Goal: Task Accomplishment & Management: Manage account settings

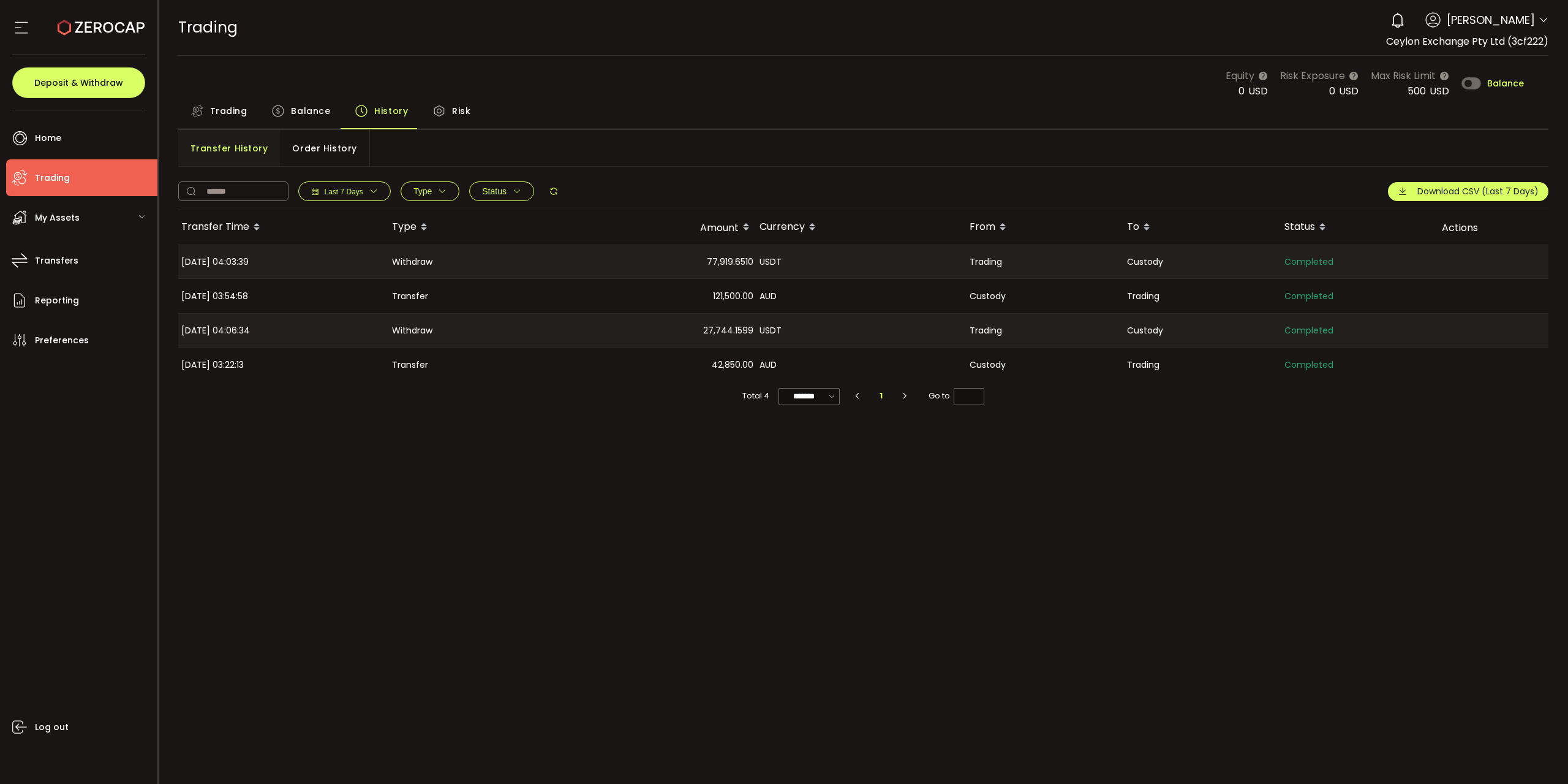
click at [304, 117] on span "Balance" at bounding box center [310, 111] width 39 height 24
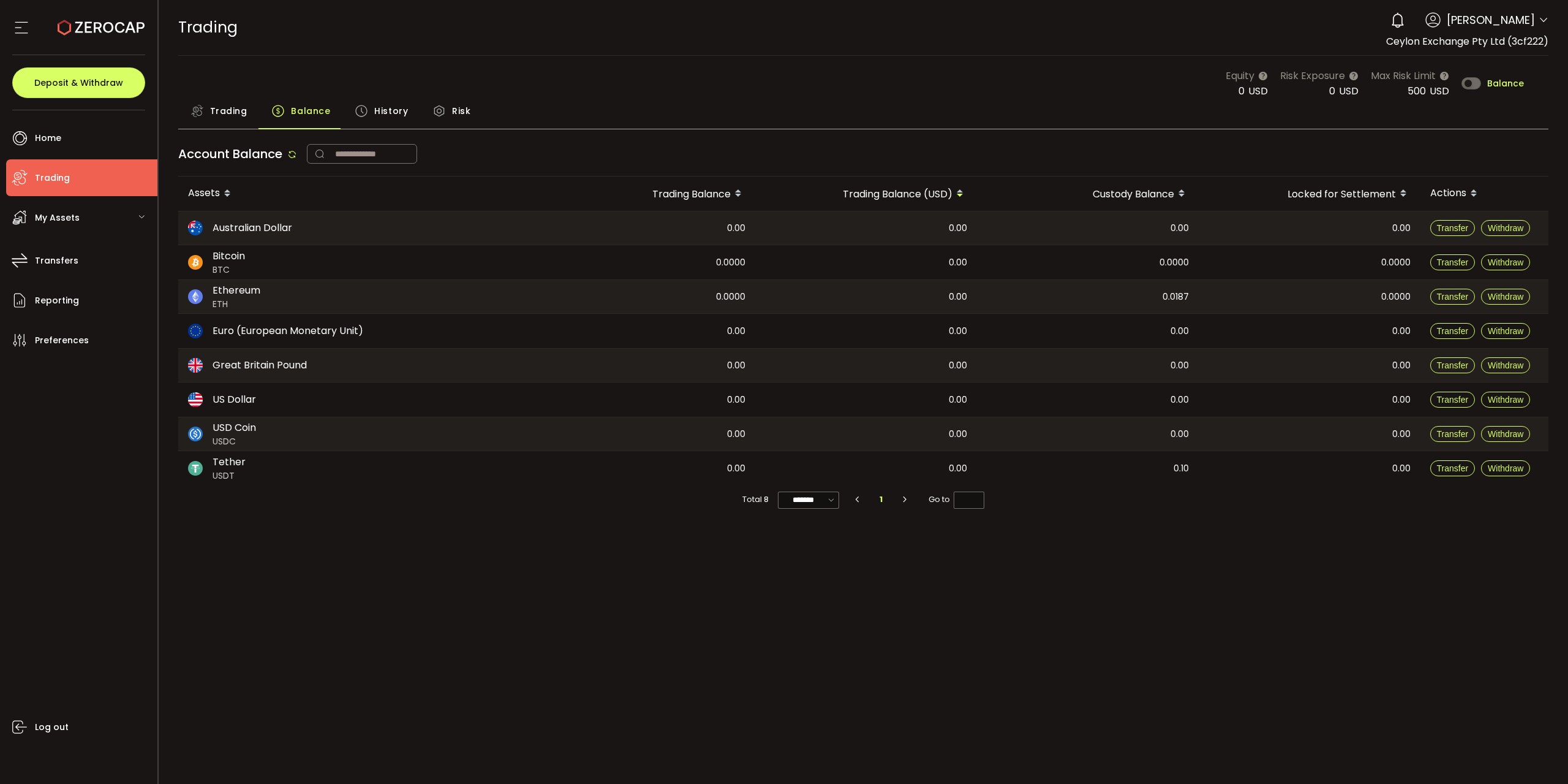
click at [1504, 85] on span "Balance" at bounding box center [1505, 83] width 37 height 8
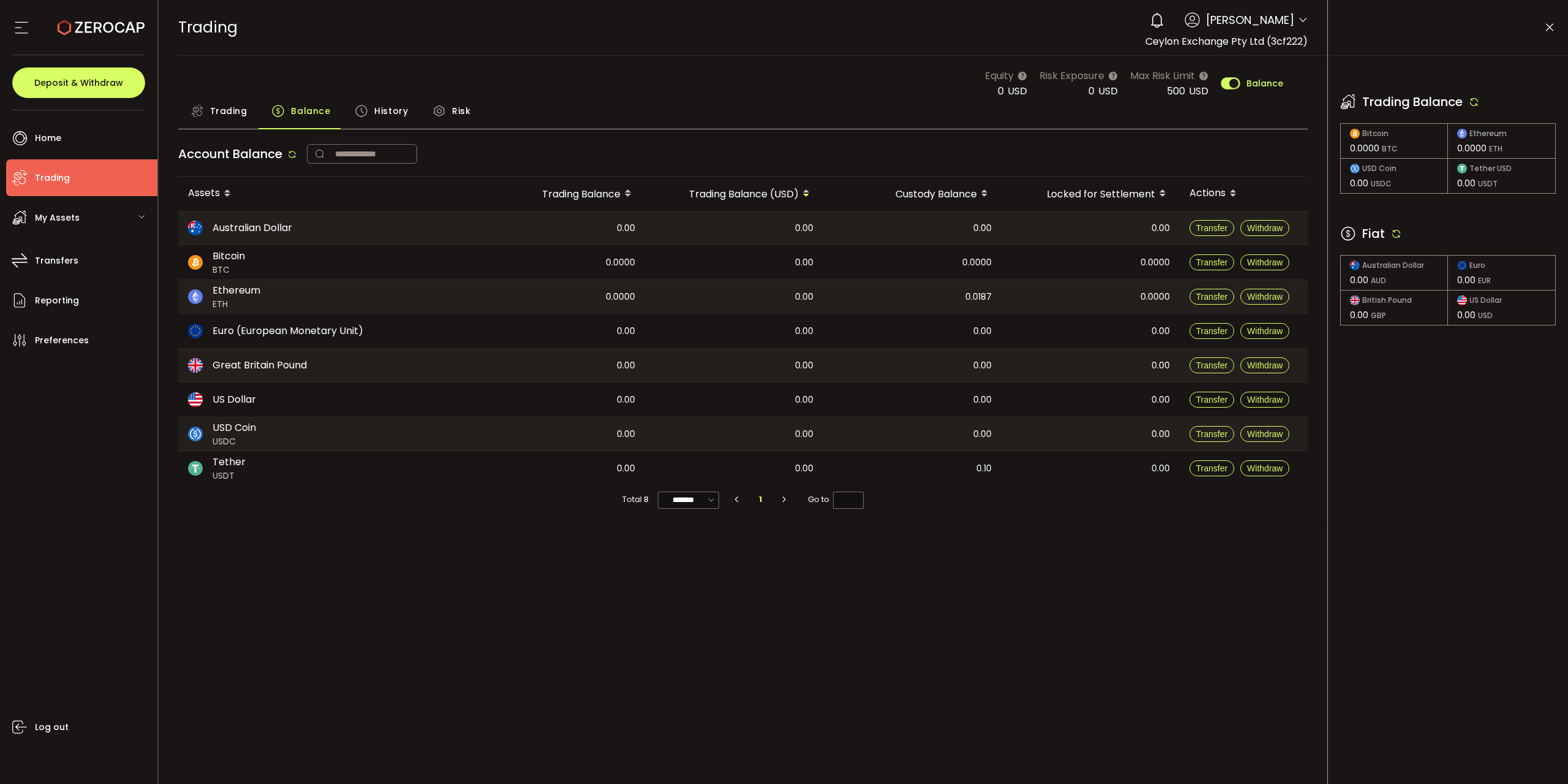
click at [1393, 234] on icon at bounding box center [1396, 234] width 11 height 11
click at [1483, 100] on div "Trading Balance" at bounding box center [1448, 102] width 216 height 18
click at [1477, 100] on icon at bounding box center [1474, 102] width 11 height 11
click at [1395, 234] on icon at bounding box center [1396, 234] width 11 height 11
click at [1395, 233] on icon at bounding box center [1396, 234] width 11 height 11
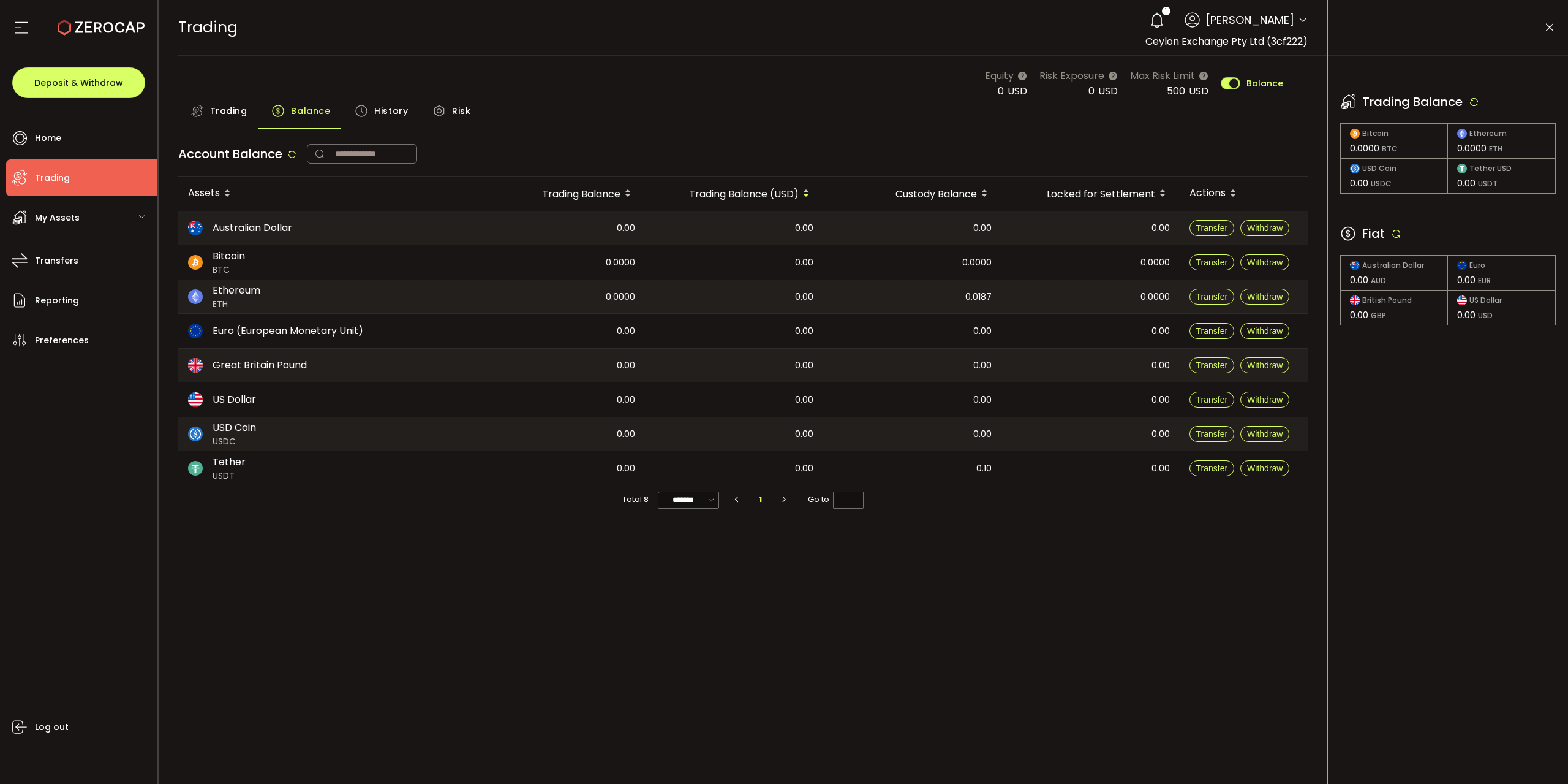
click at [1476, 98] on icon at bounding box center [1474, 102] width 11 height 11
click at [1148, 24] on icon at bounding box center [1157, 20] width 17 height 17
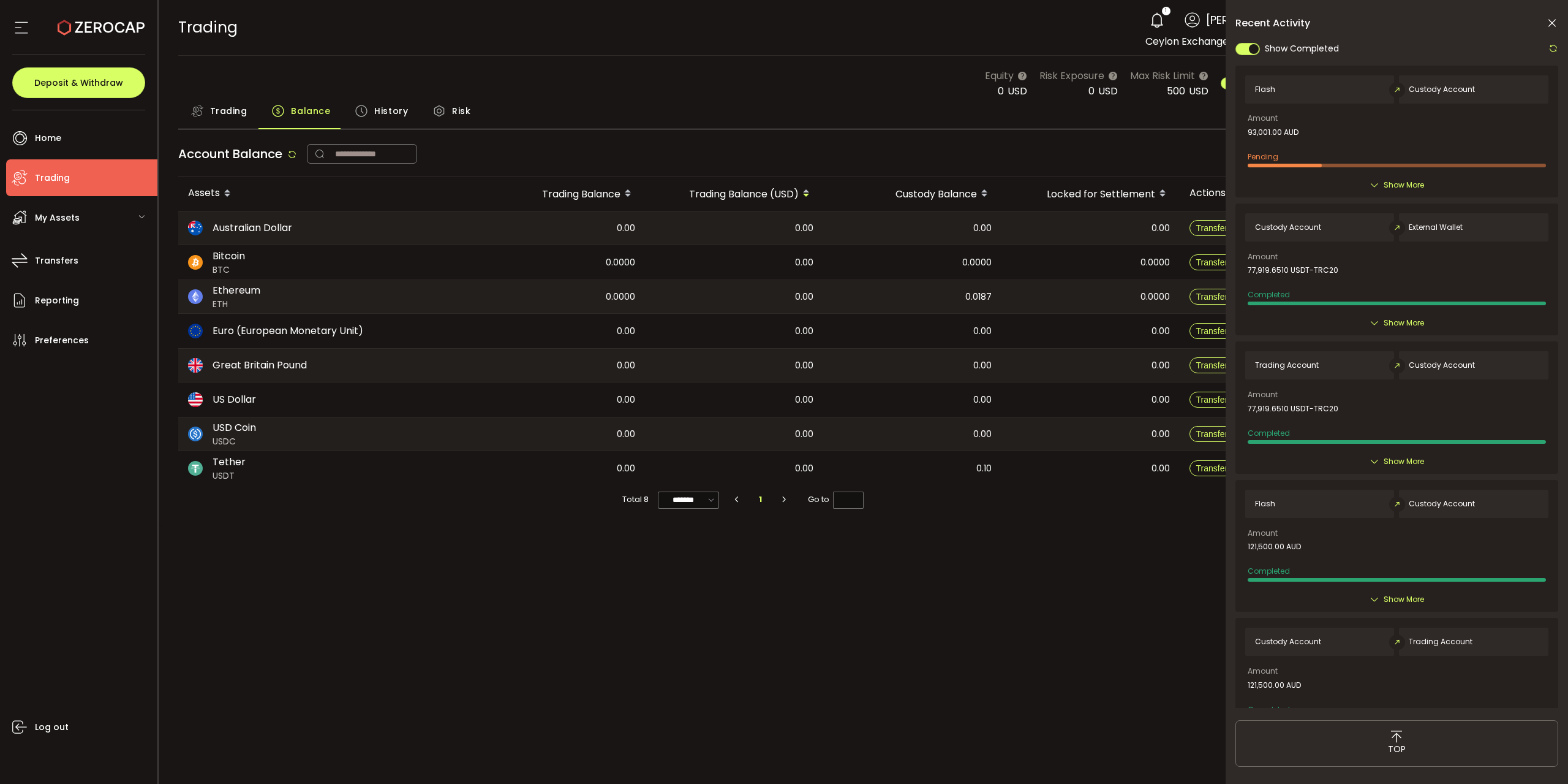
click at [1546, 25] on div "Recent Activity" at bounding box center [1396, 23] width 323 height 12
click at [1548, 27] on icon at bounding box center [1552, 23] width 12 height 12
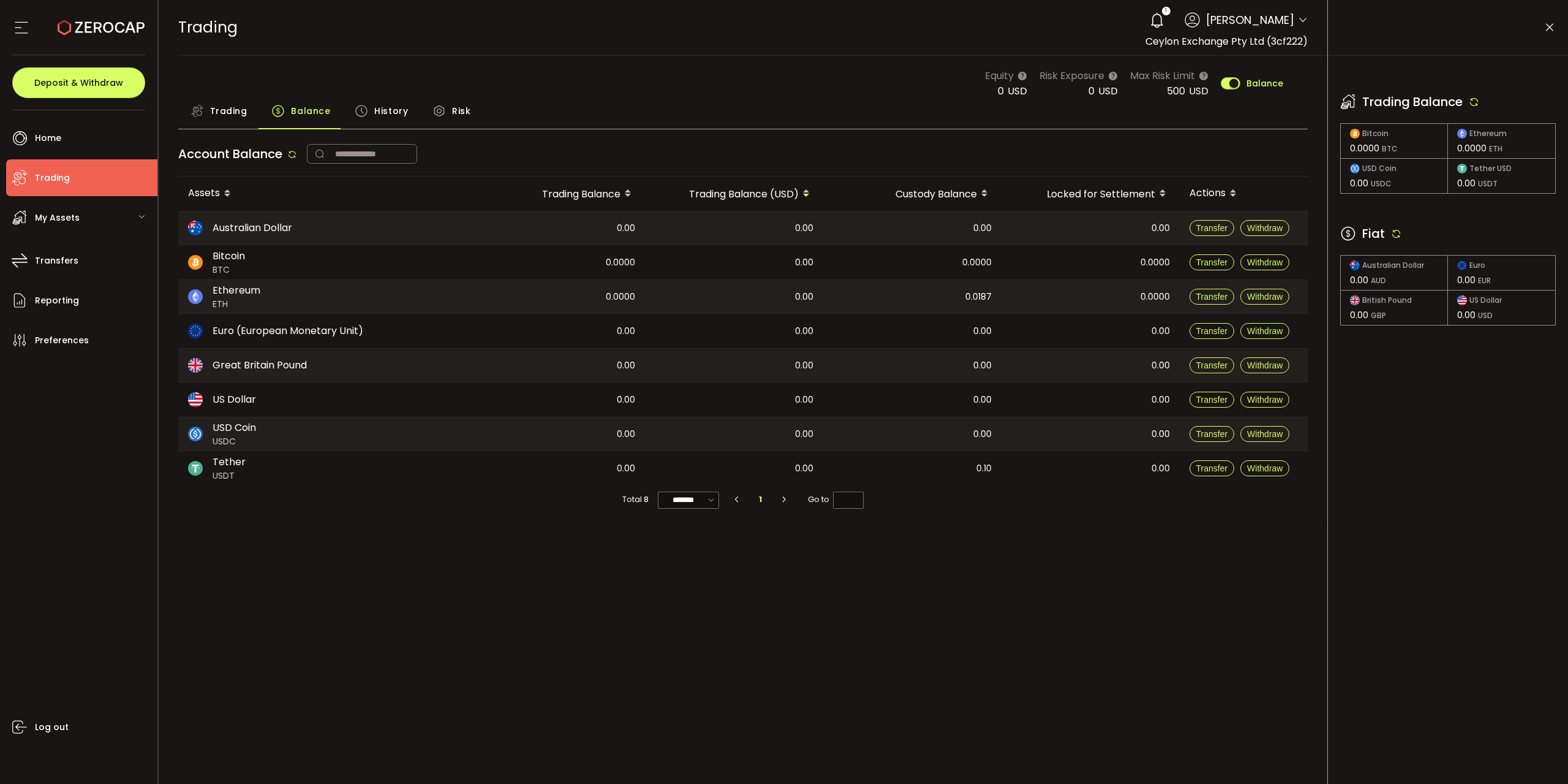
click at [1397, 238] on icon at bounding box center [1396, 234] width 11 height 11
click at [1396, 228] on icon at bounding box center [1396, 234] width 11 height 11
click at [1479, 104] on icon at bounding box center [1474, 102] width 11 height 11
click at [224, 110] on span "Trading" at bounding box center [228, 111] width 37 height 24
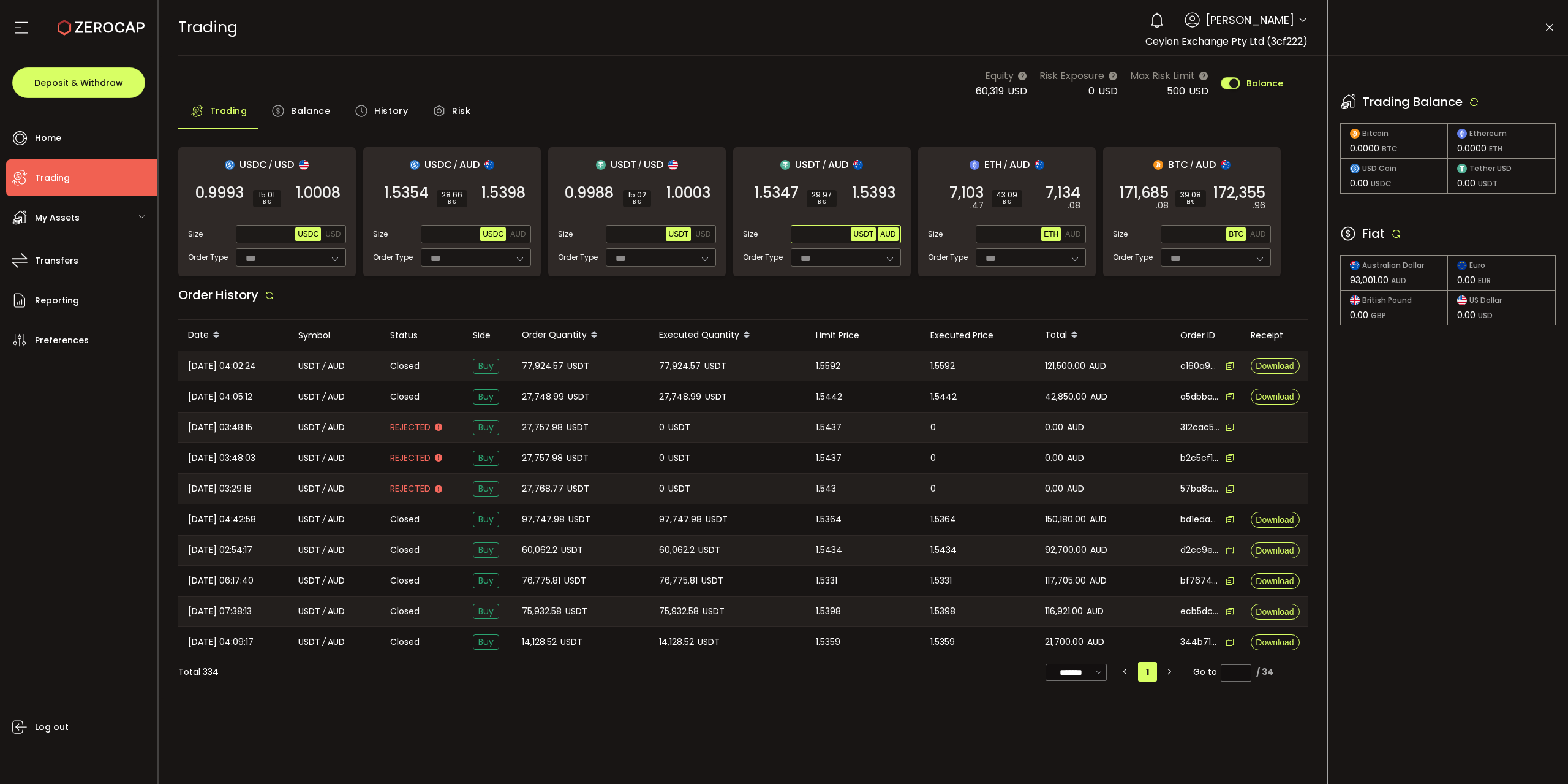
click at [888, 239] on button "AUD" at bounding box center [887, 234] width 20 height 14
click at [834, 228] on span "Max" at bounding box center [840, 234] width 21 height 11
type input "*******"
click at [871, 199] on span "1.5394" at bounding box center [873, 193] width 45 height 12
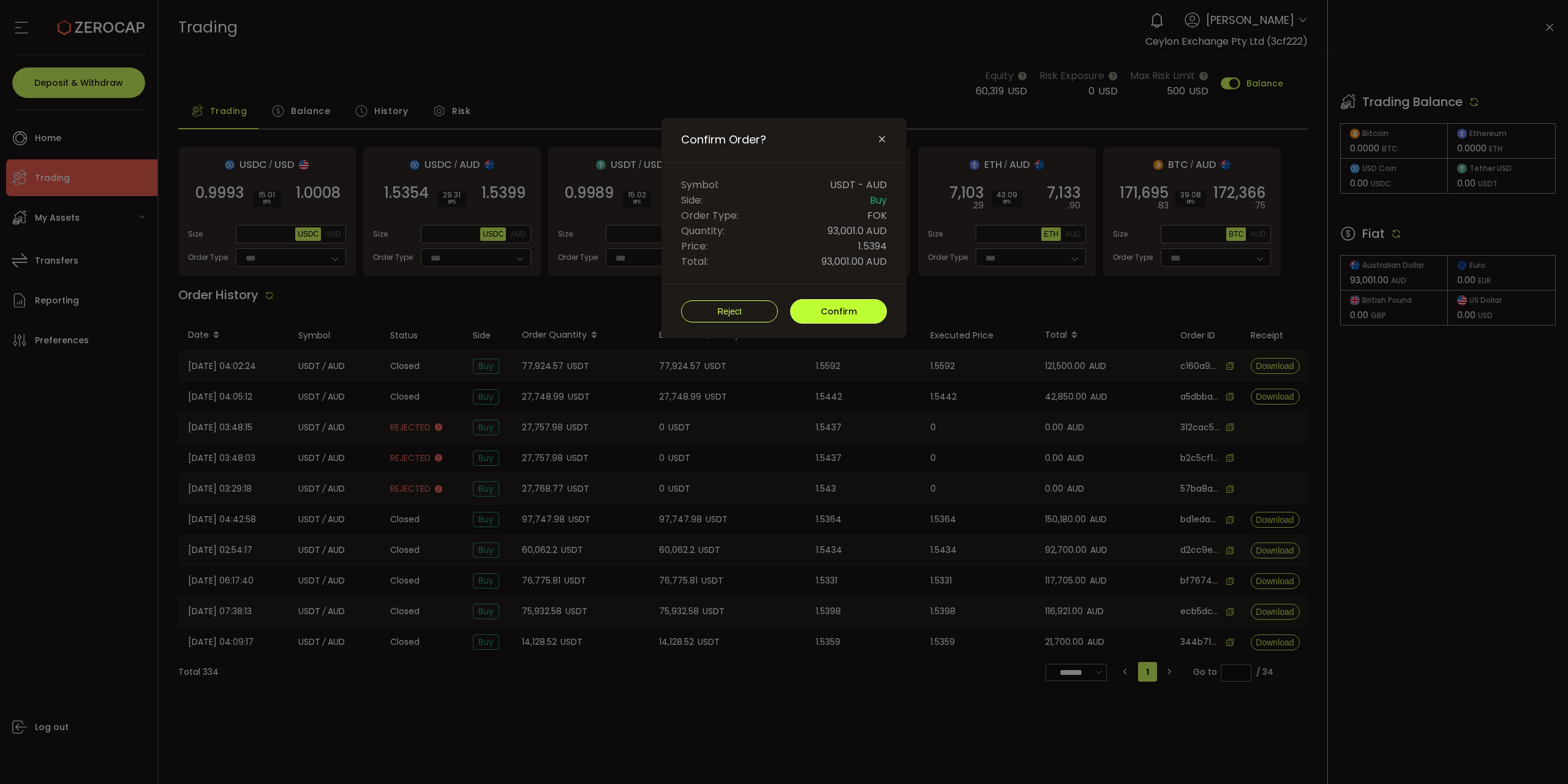
click at [844, 308] on span "Confirm" at bounding box center [839, 311] width 36 height 12
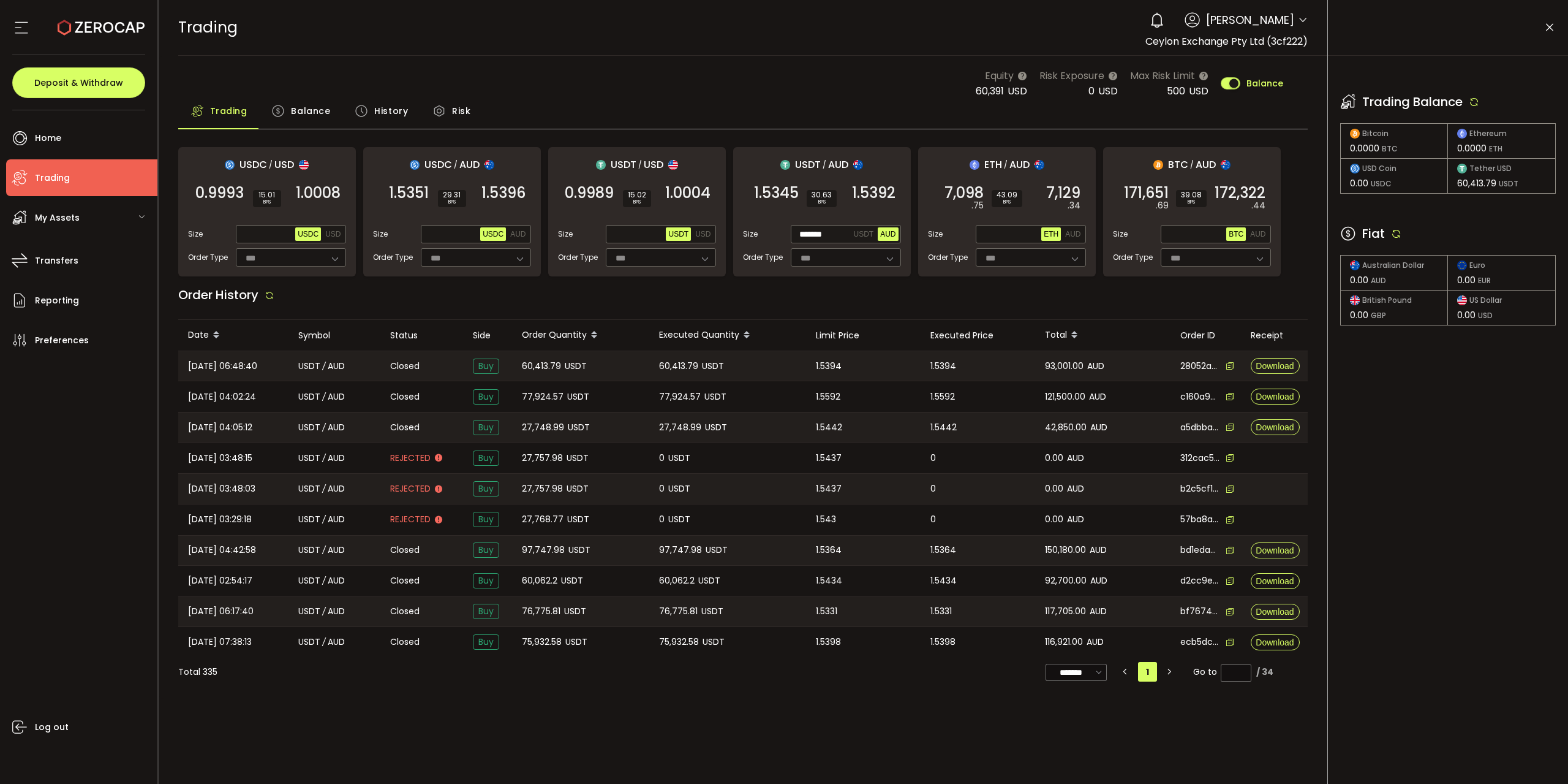
click at [329, 118] on div "Balance" at bounding box center [301, 114] width 83 height 31
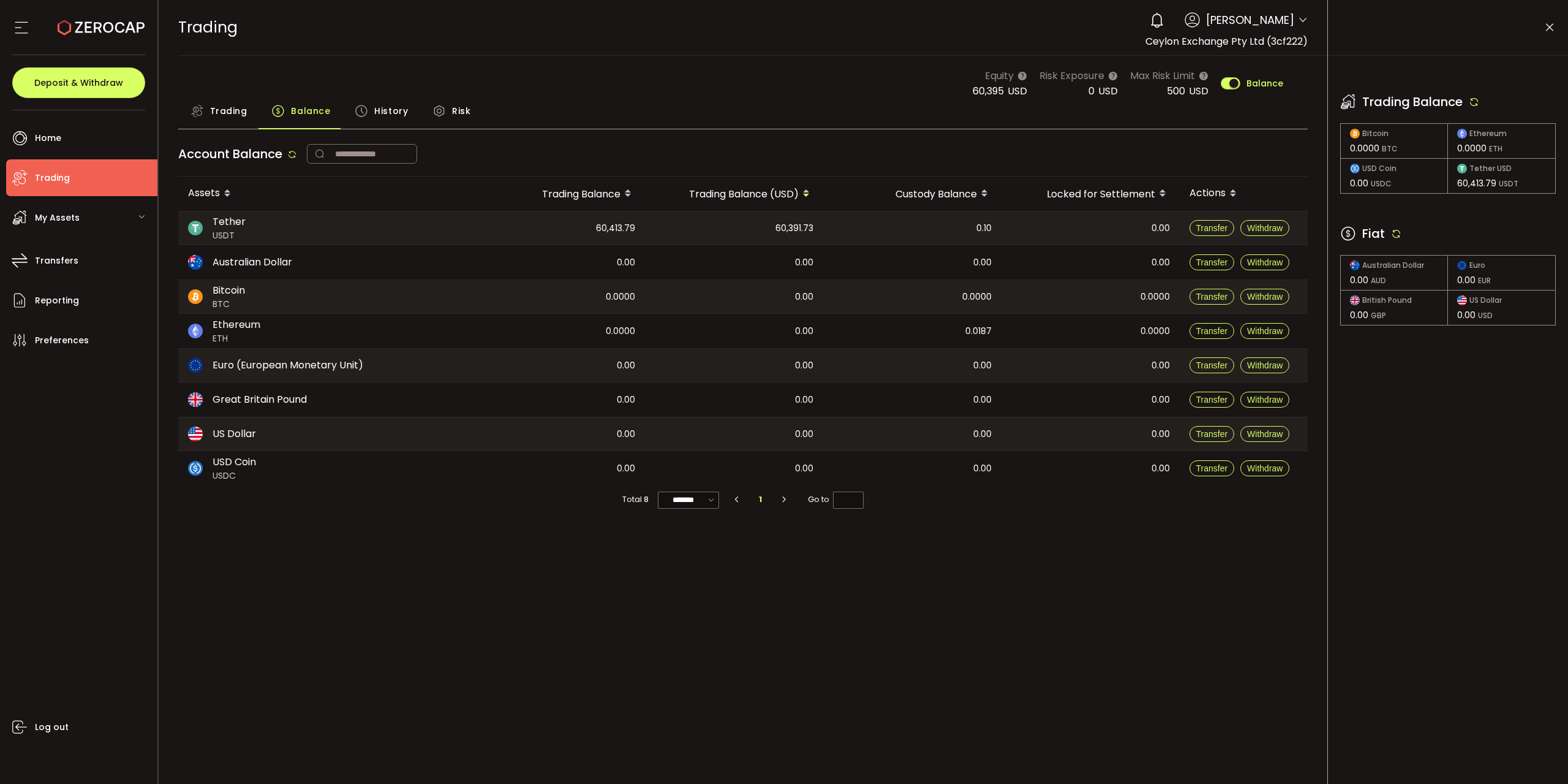
click at [1393, 234] on icon at bounding box center [1396, 234] width 11 height 11
click at [1479, 102] on icon at bounding box center [1474, 102] width 11 height 11
click at [1401, 231] on icon at bounding box center [1396, 234] width 11 height 11
click at [1148, 24] on icon at bounding box center [1157, 20] width 17 height 17
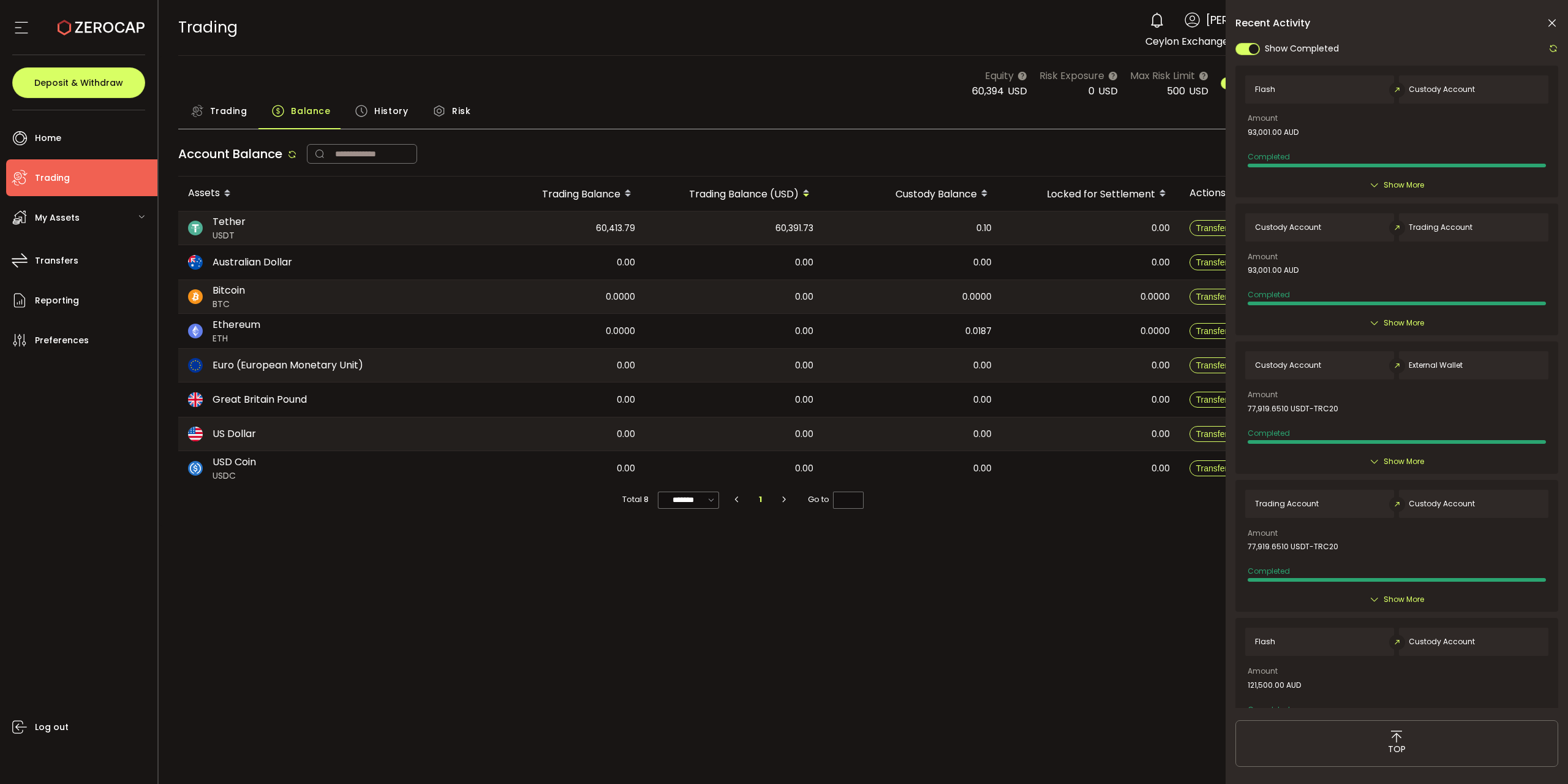
click at [1552, 23] on icon at bounding box center [1552, 23] width 12 height 12
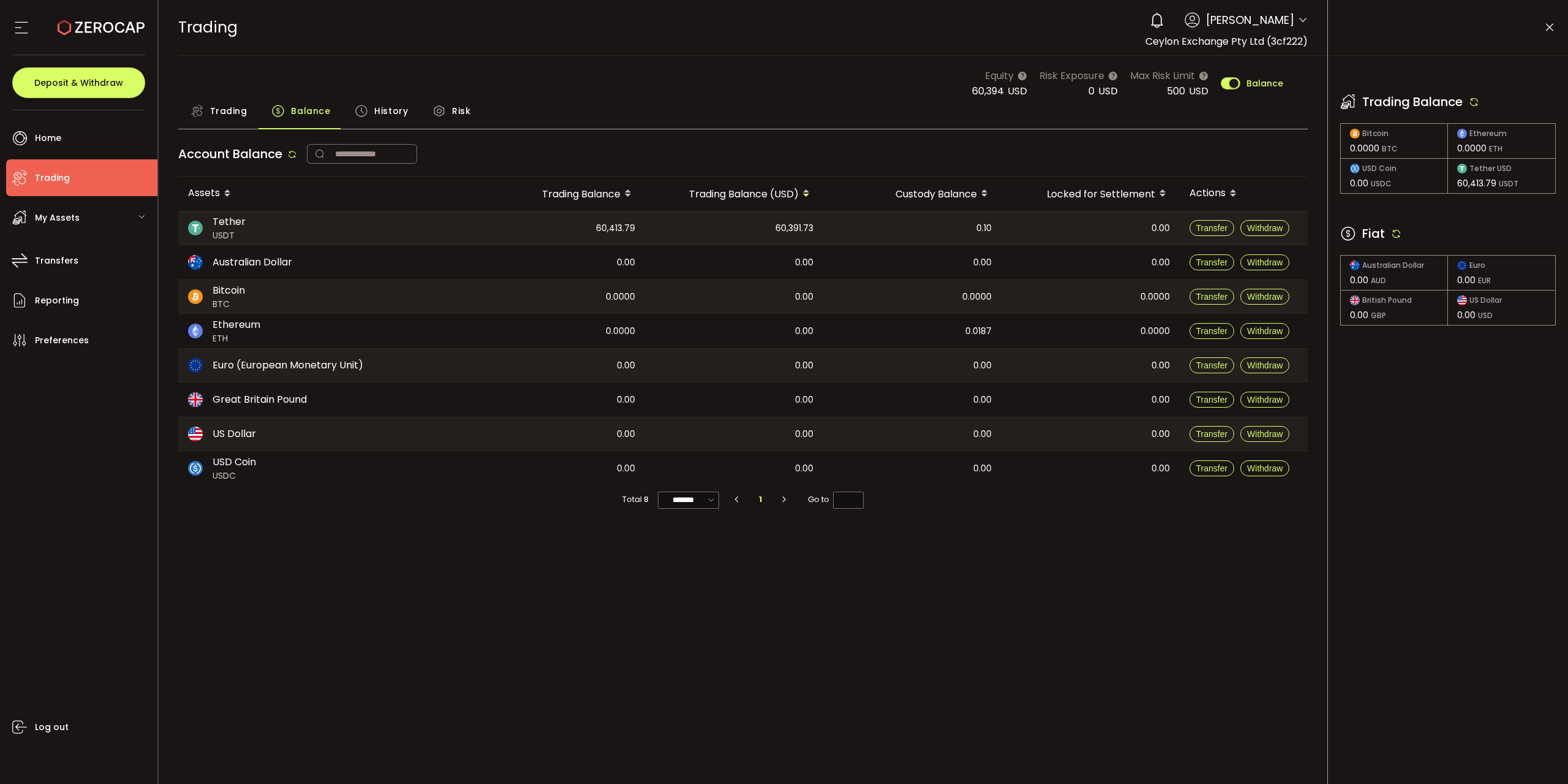
click at [1474, 98] on icon at bounding box center [1474, 102] width 11 height 11
click at [1131, 548] on div "PDF is being processed and will download to your computer TRADING Buy Power $0.…" at bounding box center [743, 392] width 1170 height 784
click at [1401, 237] on icon at bounding box center [1396, 234] width 11 height 11
click at [1477, 99] on icon at bounding box center [1474, 102] width 11 height 11
click at [1400, 237] on icon at bounding box center [1396, 234] width 11 height 11
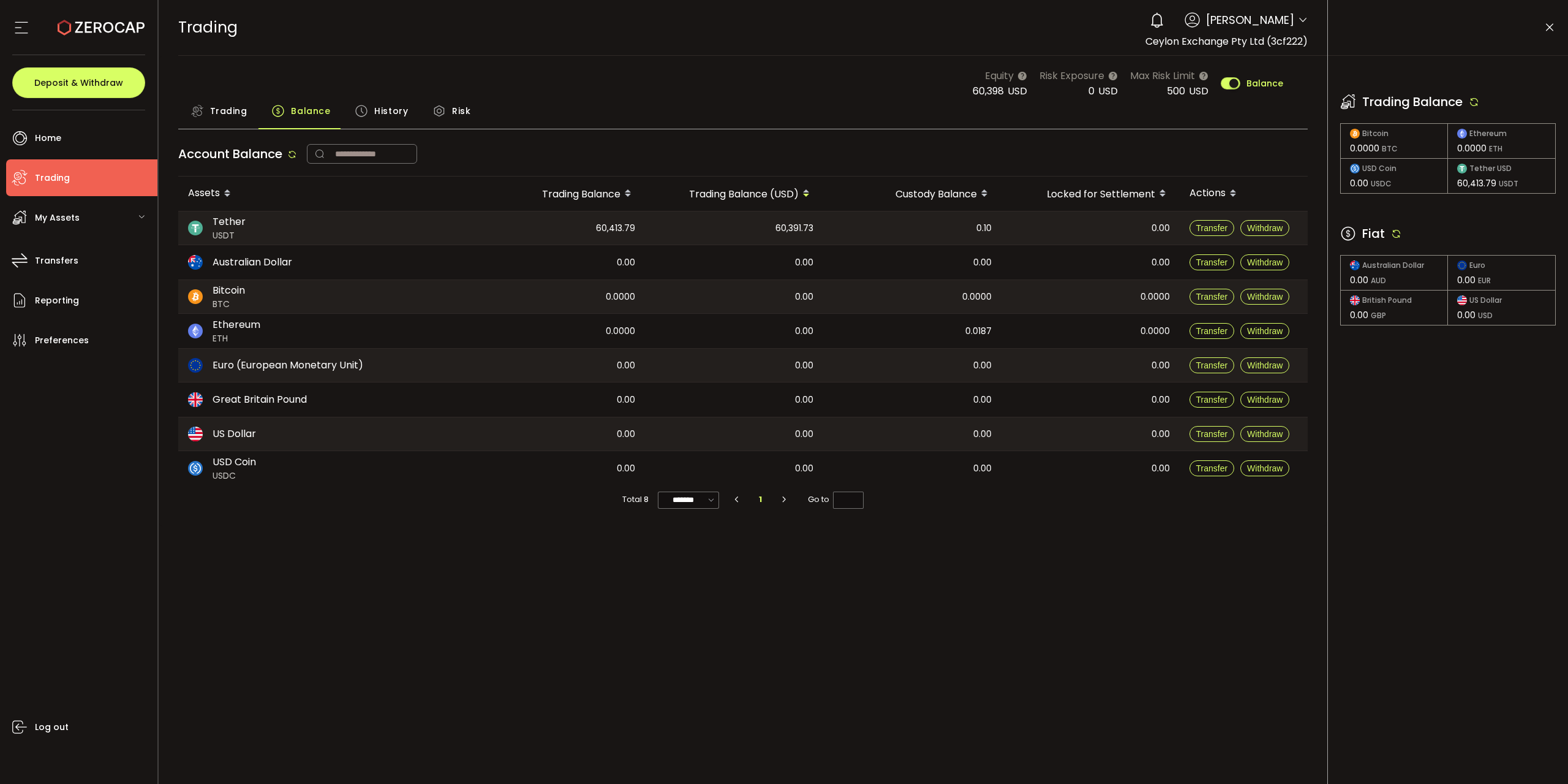
click at [1474, 100] on icon at bounding box center [1474, 102] width 11 height 11
click at [1397, 234] on icon at bounding box center [1396, 234] width 11 height 11
click at [1477, 102] on icon at bounding box center [1474, 102] width 11 height 11
click at [1395, 228] on icon at bounding box center [1396, 234] width 11 height 11
click at [1471, 98] on icon at bounding box center [1474, 102] width 11 height 11
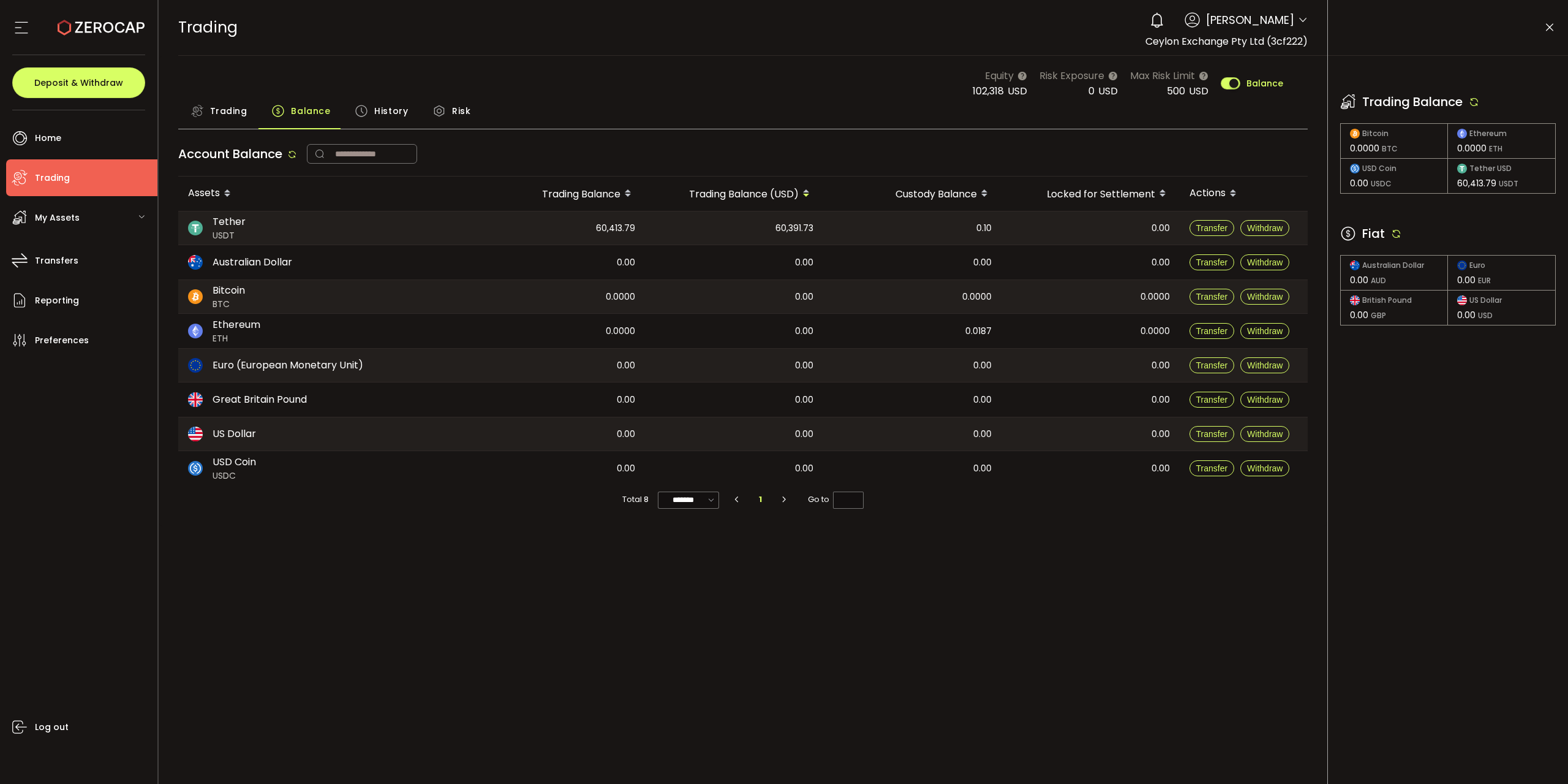
click at [1394, 238] on icon at bounding box center [1396, 234] width 11 height 11
click at [219, 116] on span "Trading" at bounding box center [228, 111] width 37 height 24
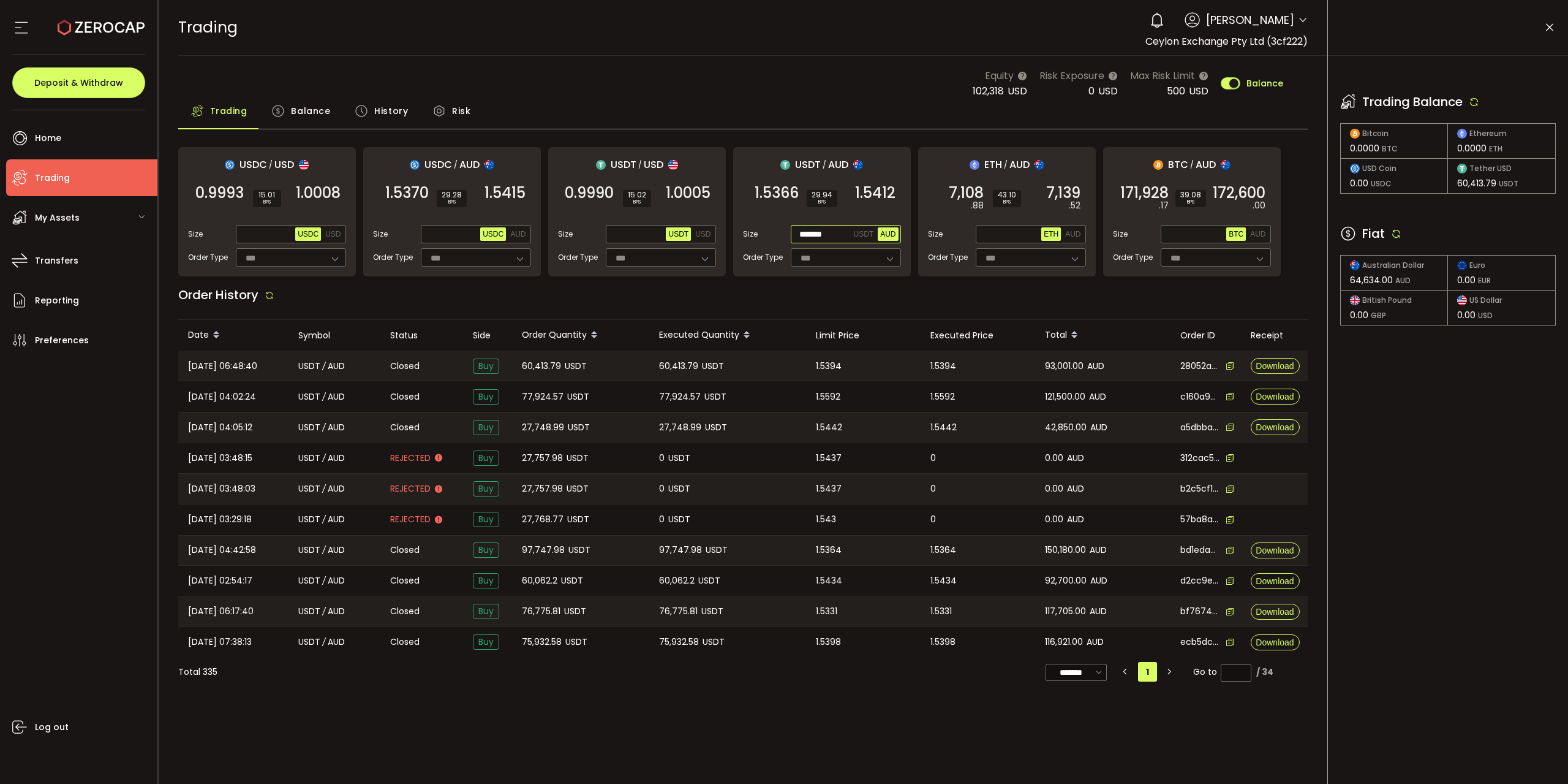
click at [824, 228] on input "*******" at bounding box center [823, 235] width 58 height 14
drag, startPoint x: 835, startPoint y: 226, endPoint x: 665, endPoint y: 211, distance: 170.7
click at [794, 228] on input "*******" at bounding box center [823, 235] width 58 height 14
click at [0, 0] on span "Max" at bounding box center [0, 0] width 0 height 0
type input "*******"
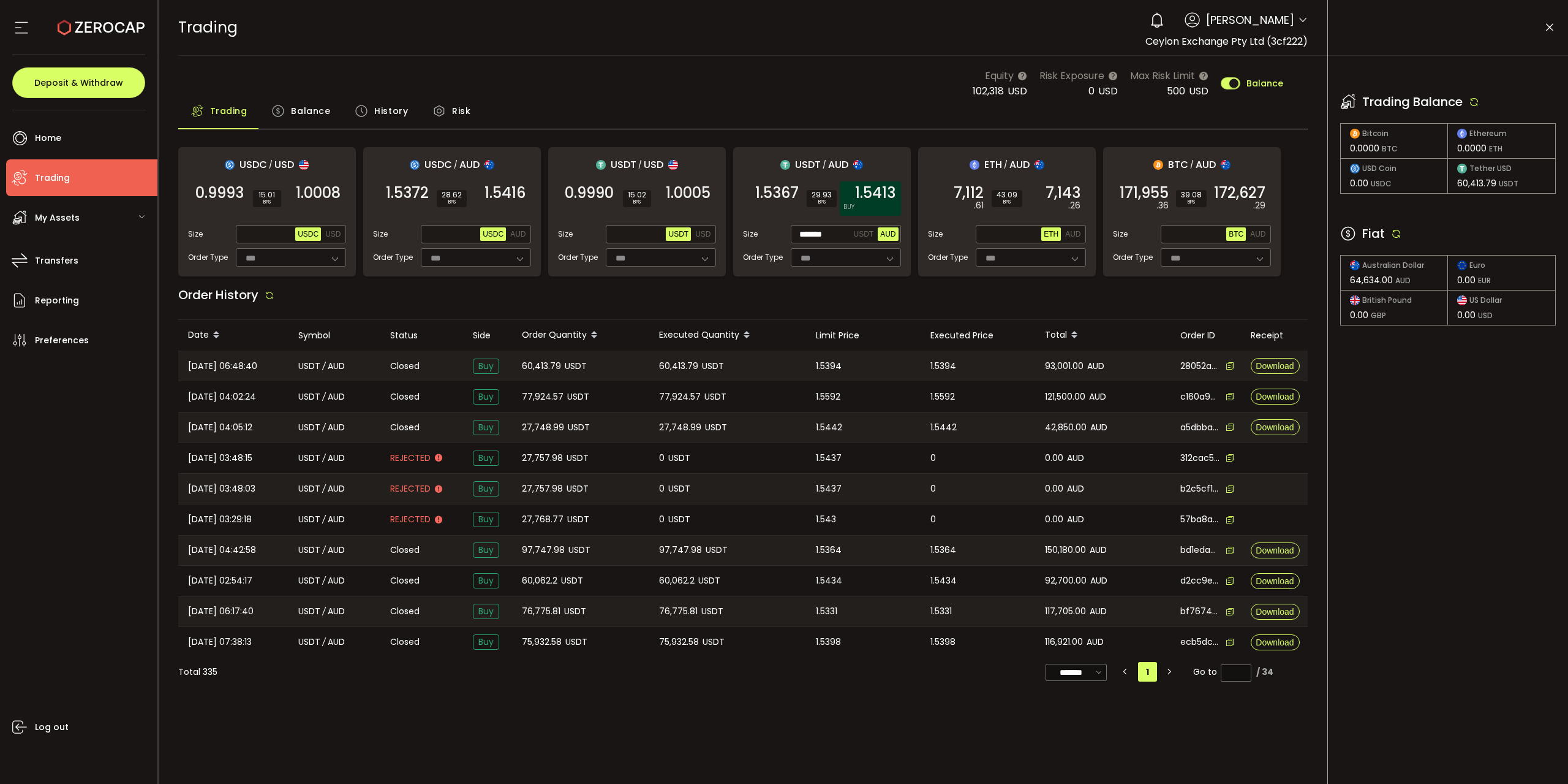
click at [881, 188] on span "1.5413" at bounding box center [875, 193] width 40 height 12
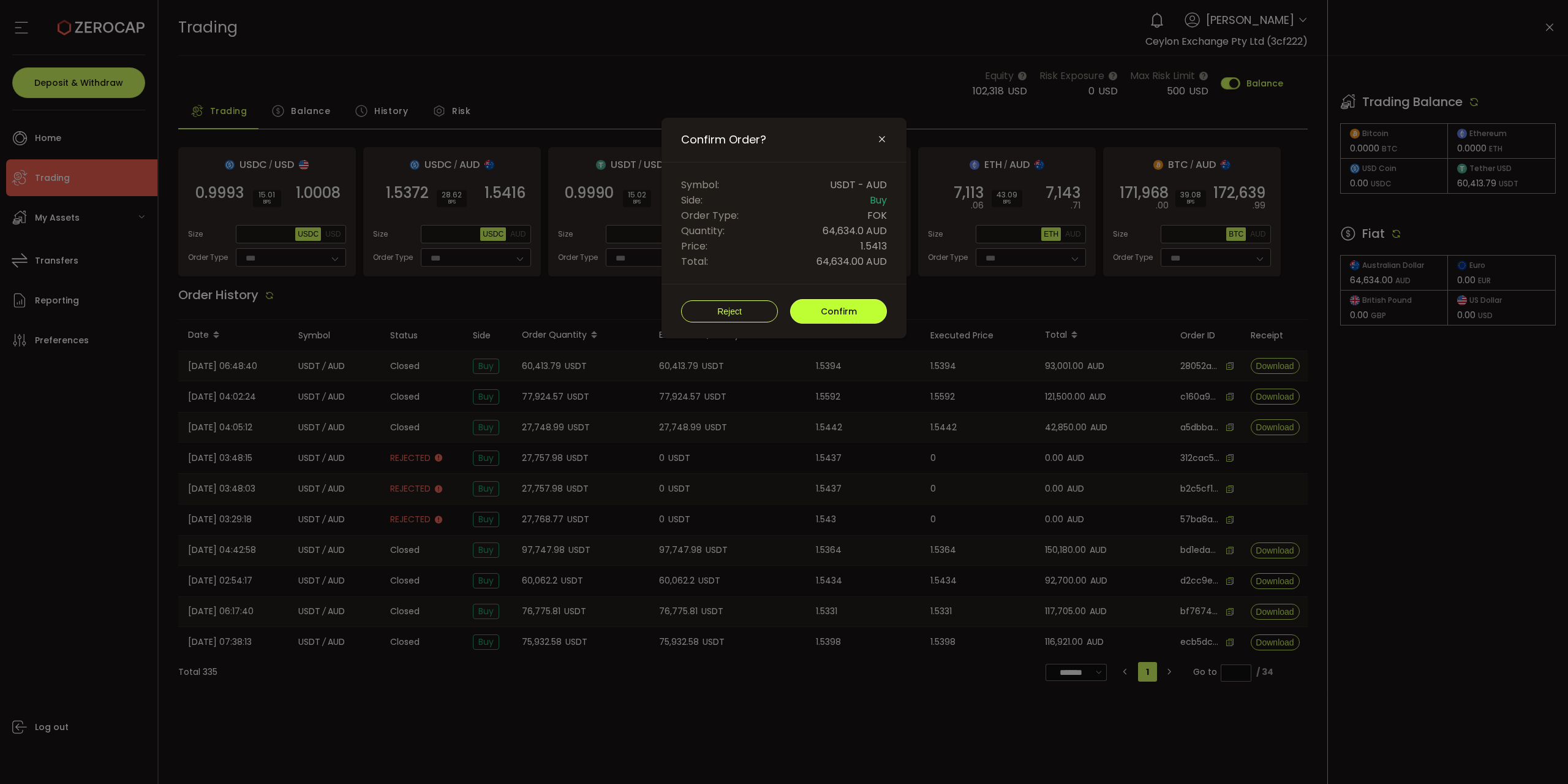
click at [855, 309] on span "Confirm" at bounding box center [839, 311] width 36 height 12
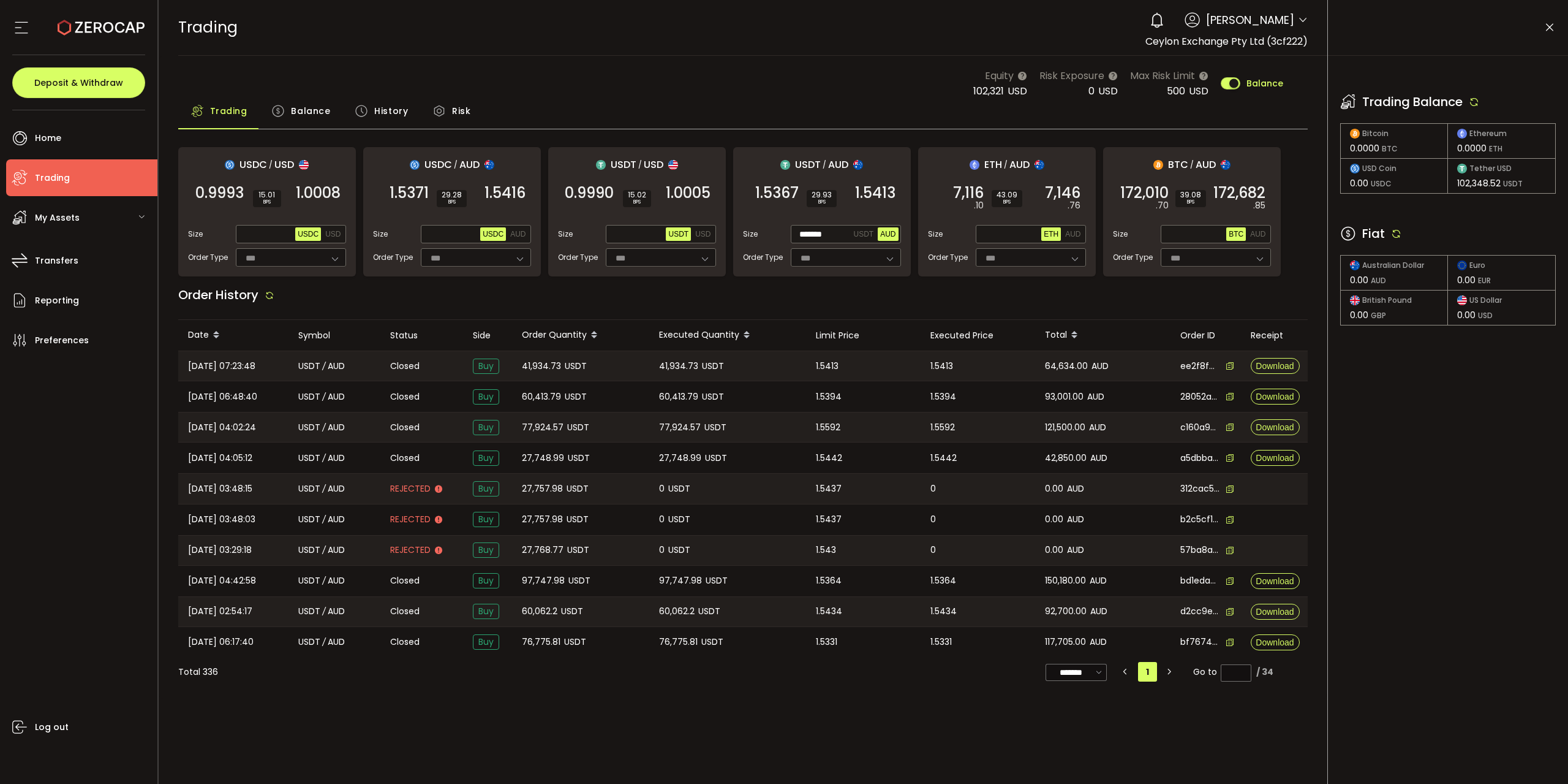
click at [300, 107] on span "Balance" at bounding box center [310, 111] width 39 height 24
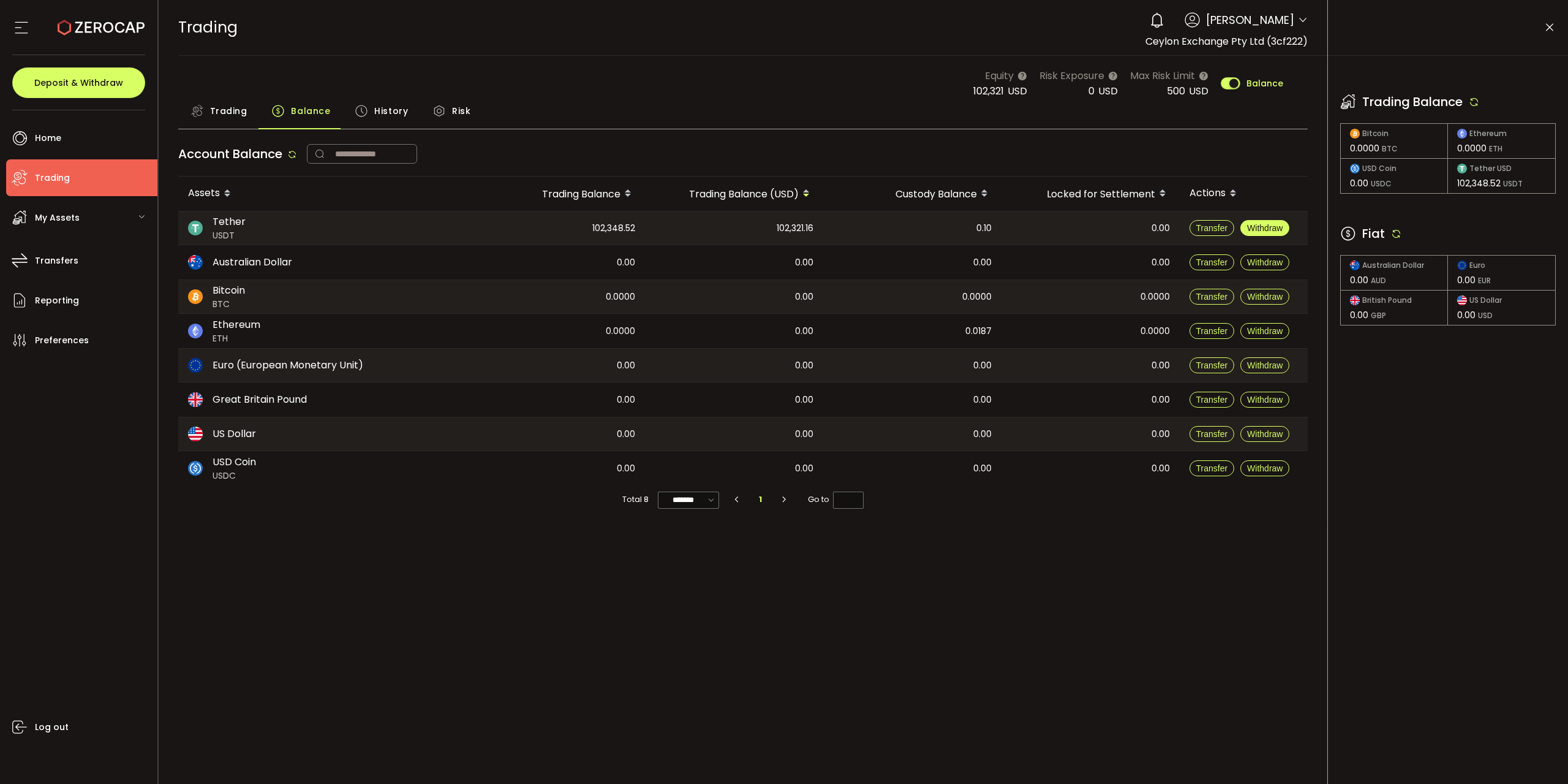
click at [1267, 224] on span "Withdraw" at bounding box center [1265, 227] width 36 height 10
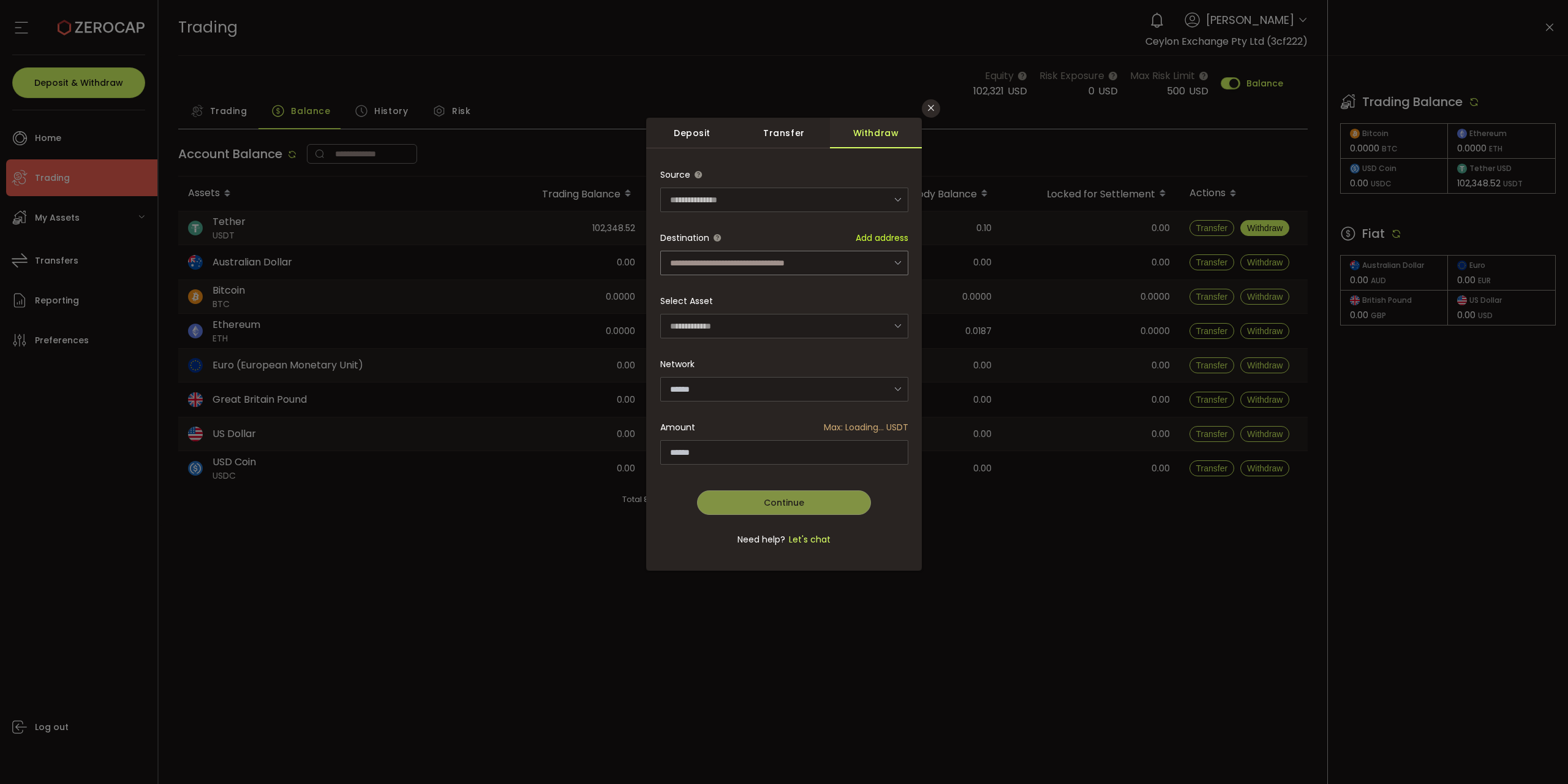
type input "****"
click at [817, 250] on input "dialog" at bounding box center [784, 263] width 248 height 24
click at [816, 310] on span "TCfHc5pTYdUbCisuZ9jme9dGgomxHTYmrD" at bounding box center [767, 309] width 188 height 12
type input "**********"
click at [837, 453] on div "**********" at bounding box center [784, 363] width 248 height 402
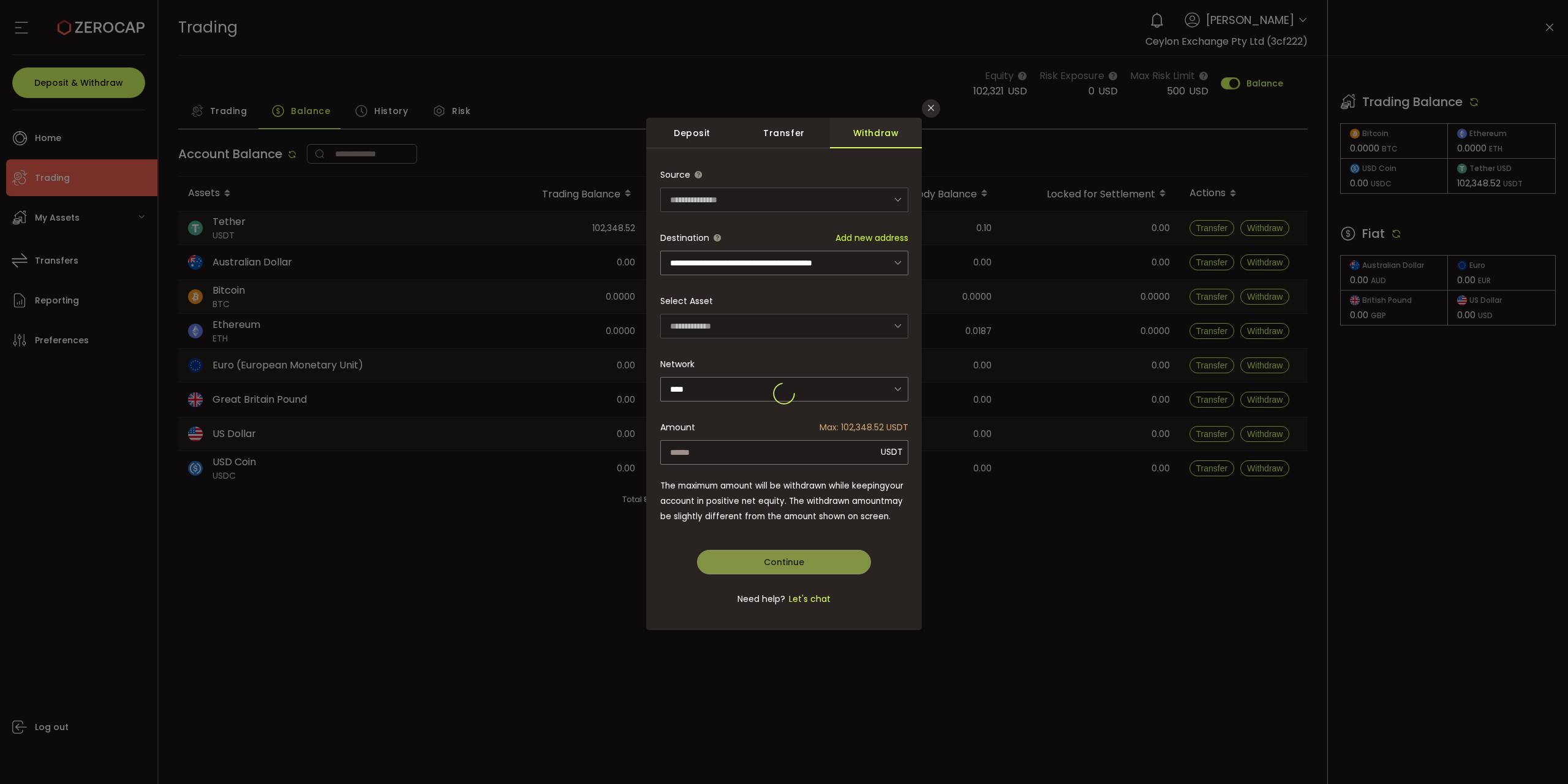
type input "**********"
click at [788, 561] on span "Continue" at bounding box center [784, 562] width 40 height 12
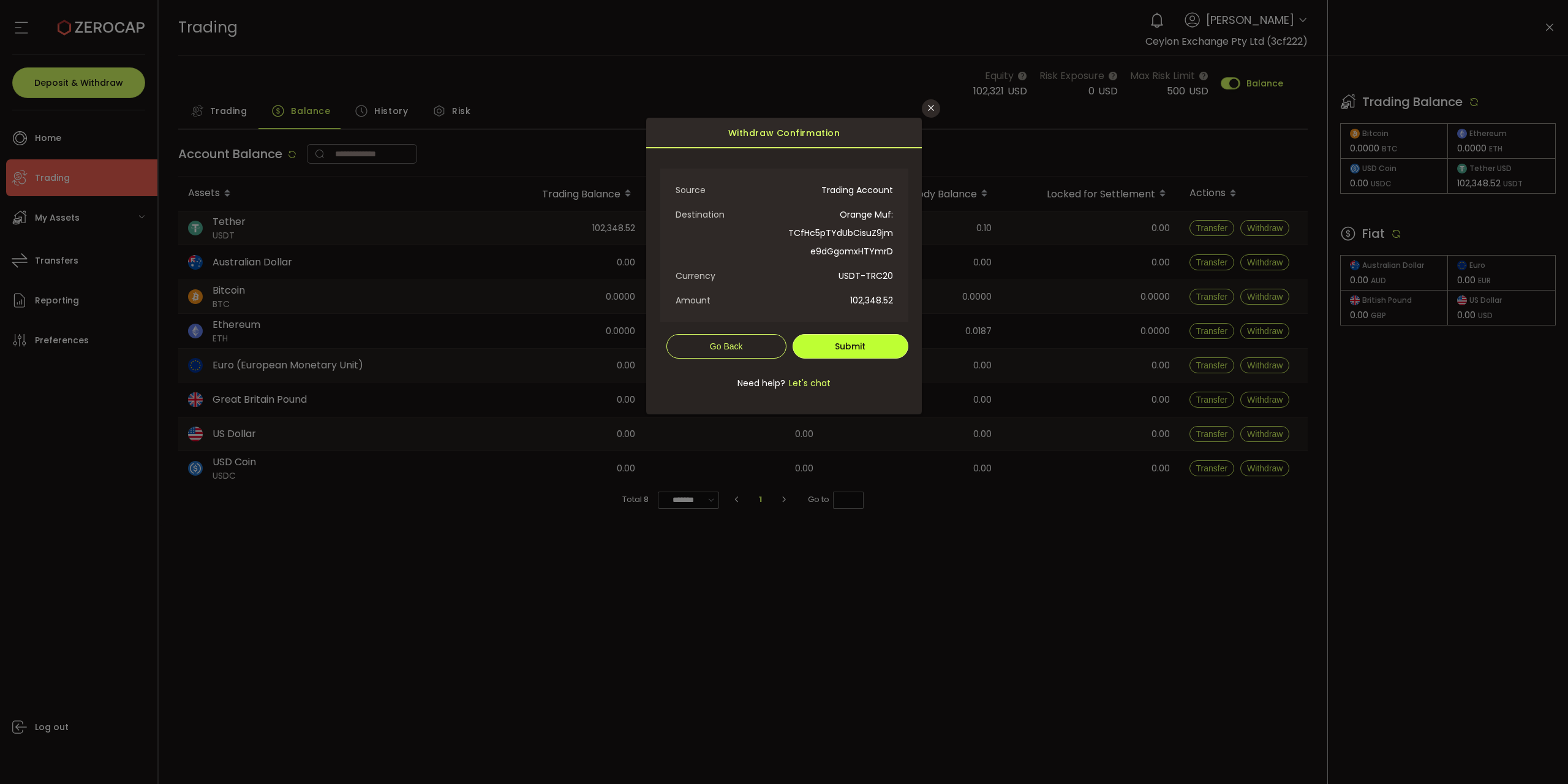
click at [853, 350] on span "Submit" at bounding box center [850, 347] width 31 height 12
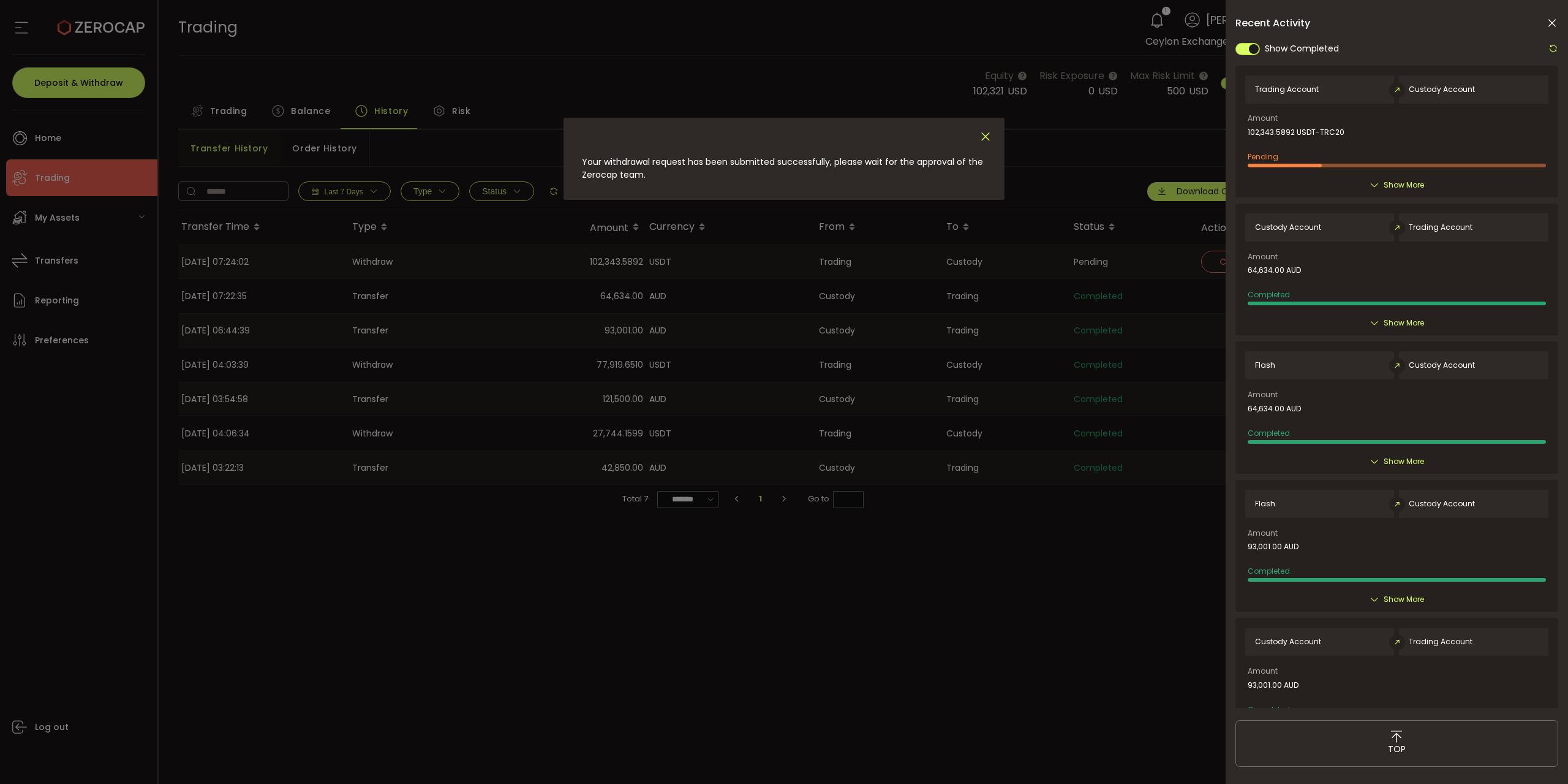
click at [990, 133] on icon "Close" at bounding box center [986, 137] width 14 height 14
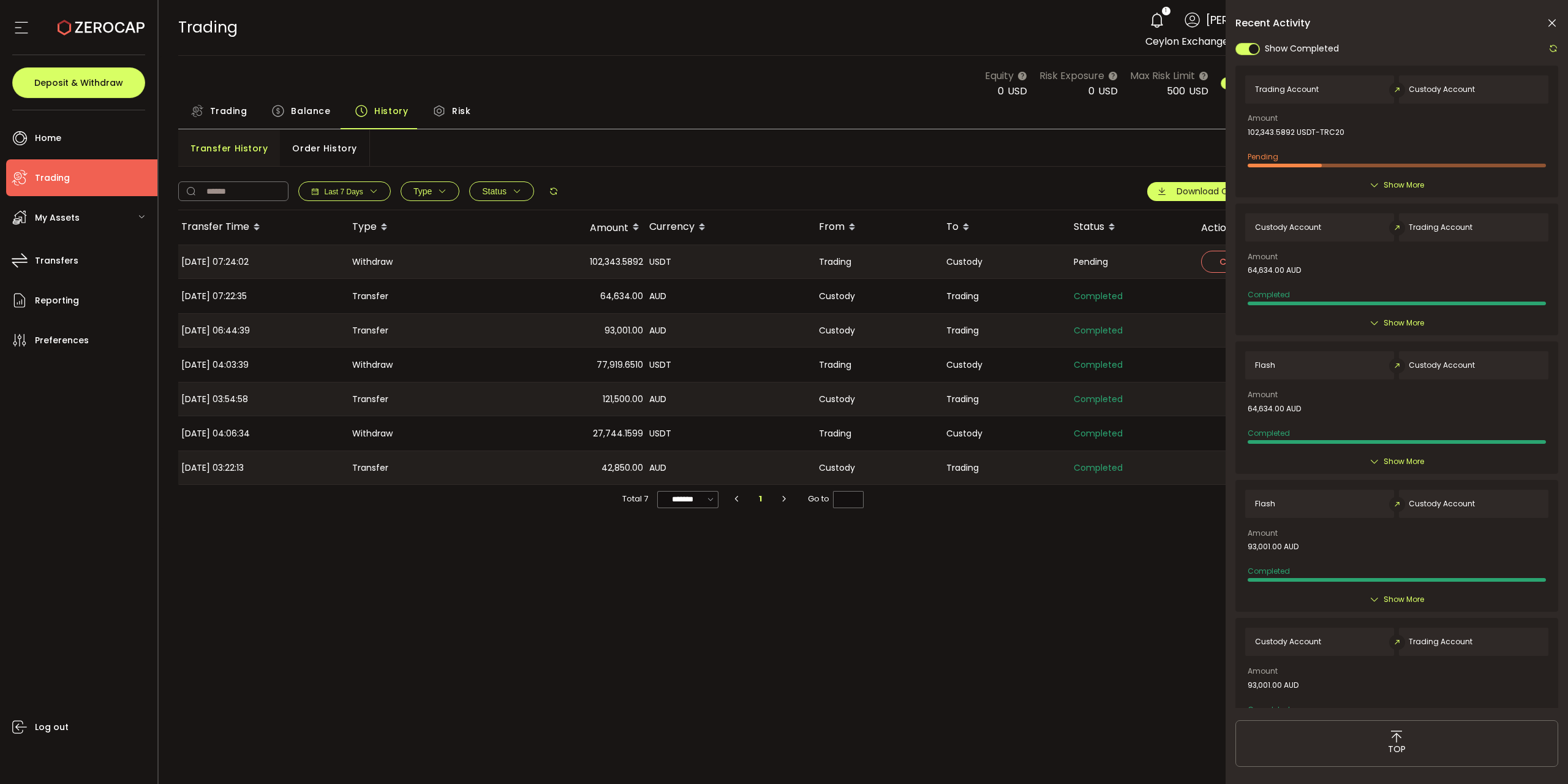
click at [1557, 25] on icon at bounding box center [1552, 23] width 12 height 12
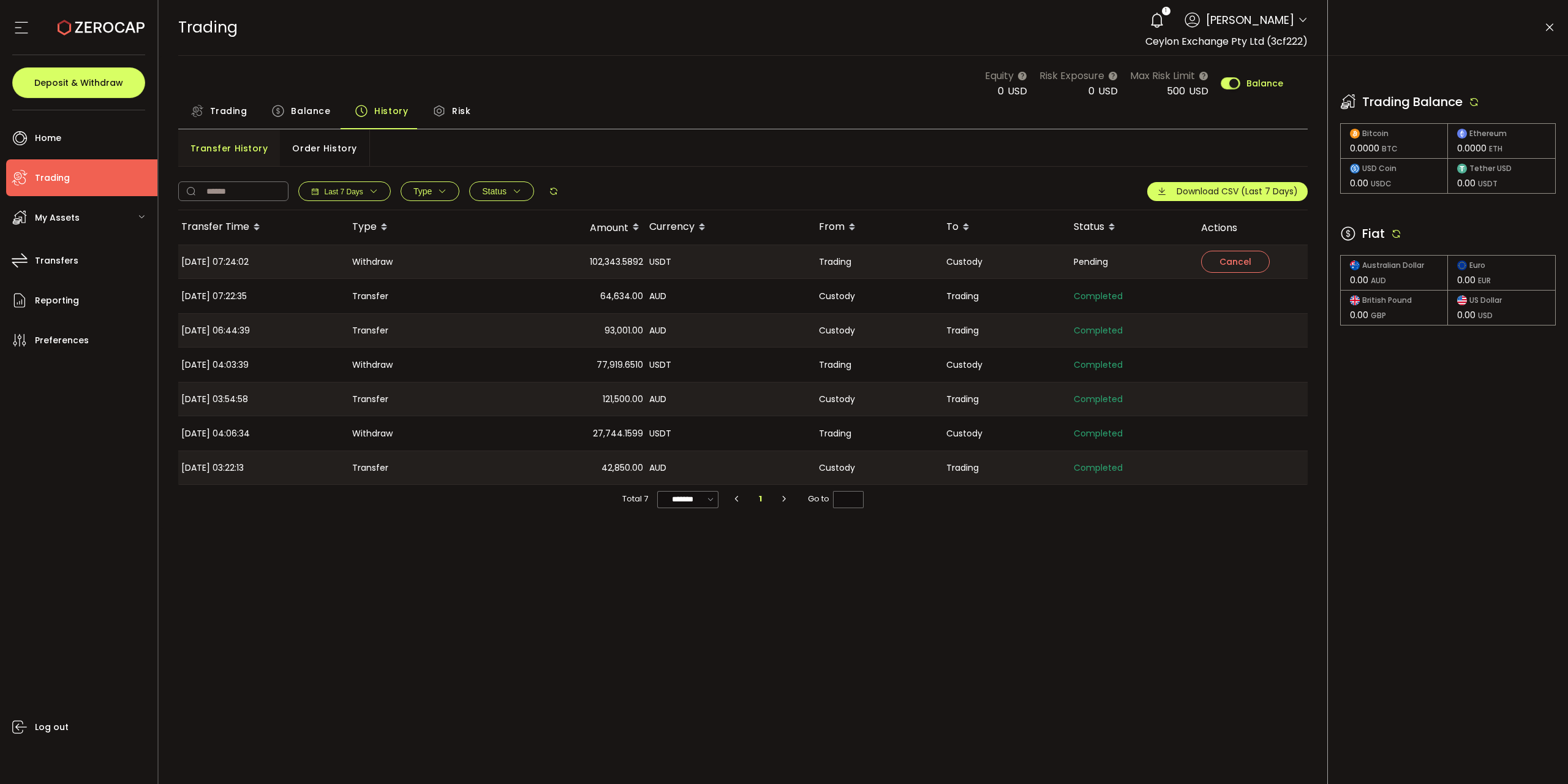
click at [784, 88] on div "Equity 0 USD Risk Exposure 0 USD Max Risk Limit 500 USD Balance" at bounding box center [743, 83] width 1130 height 31
